Goal: Task Accomplishment & Management: Manage account settings

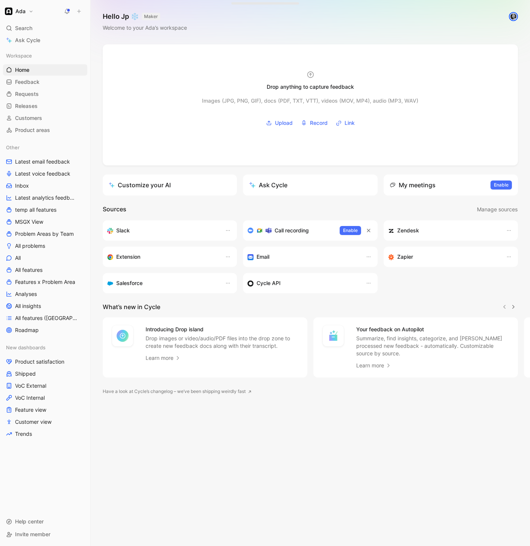
click at [26, 15] on button "Ada" at bounding box center [19, 11] width 32 height 11
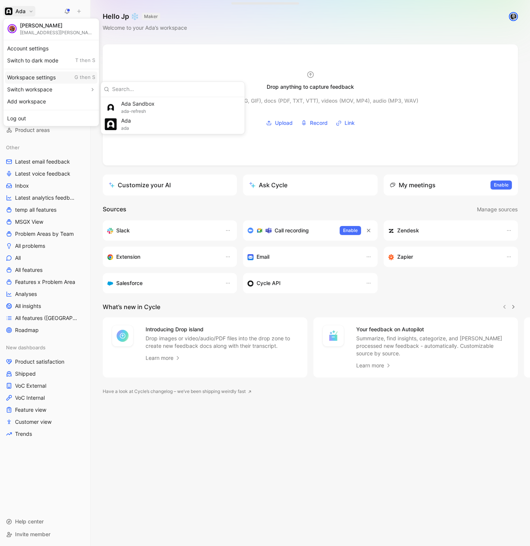
click at [42, 78] on div "Workspace settings G then S" at bounding box center [51, 78] width 93 height 12
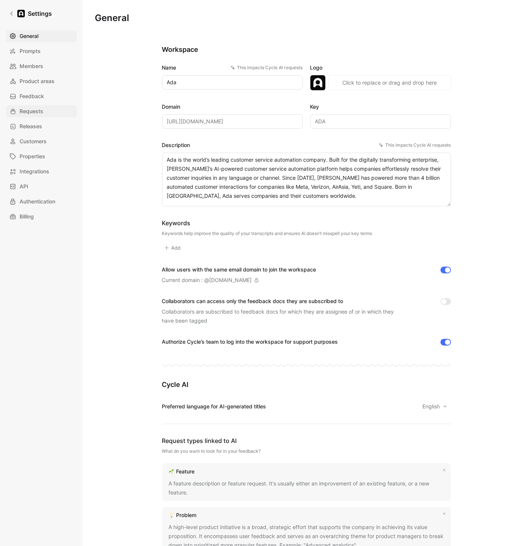
click at [43, 117] on link "Requests" at bounding box center [41, 111] width 71 height 12
